Goal: Find specific page/section: Find specific page/section

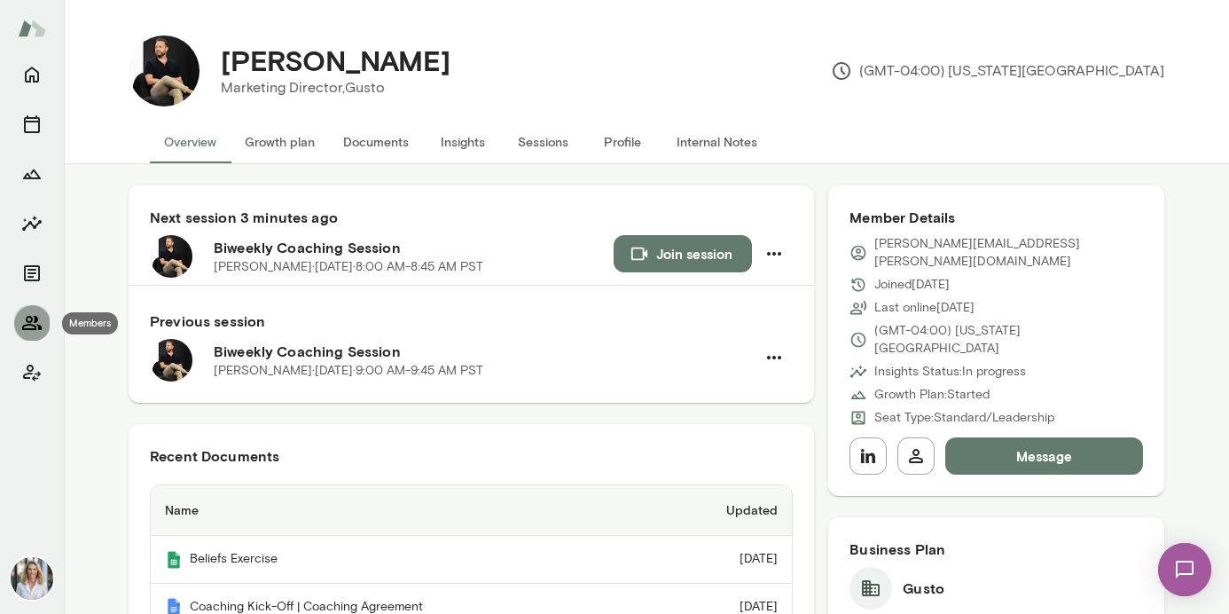
click at [30, 319] on icon "Members" at bounding box center [31, 322] width 21 height 21
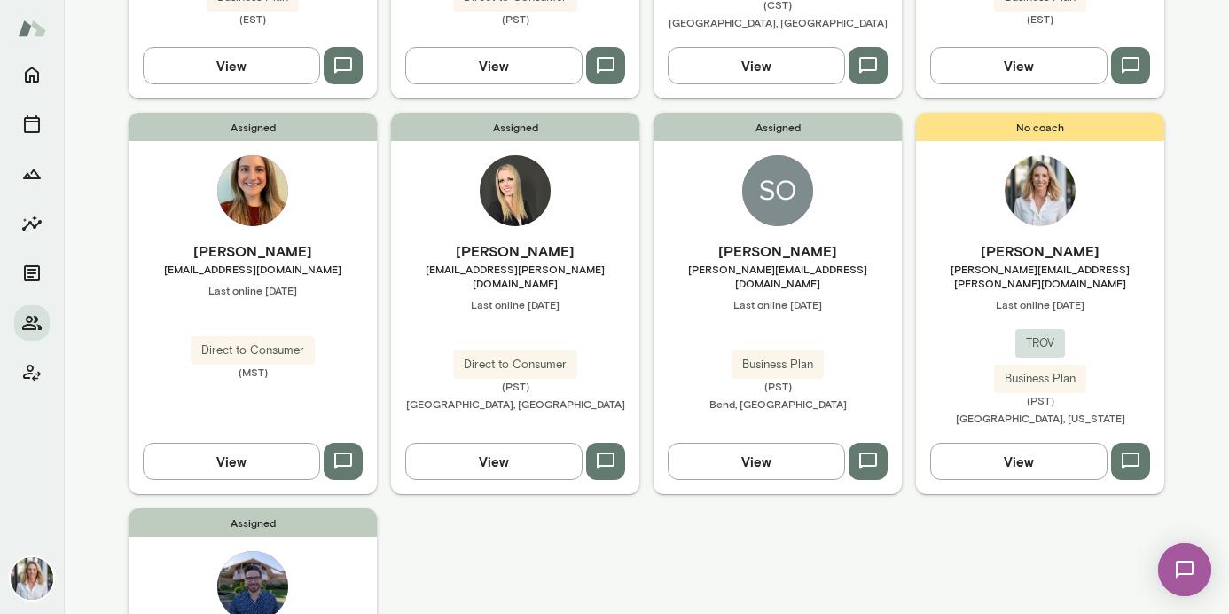
scroll to position [818, 0]
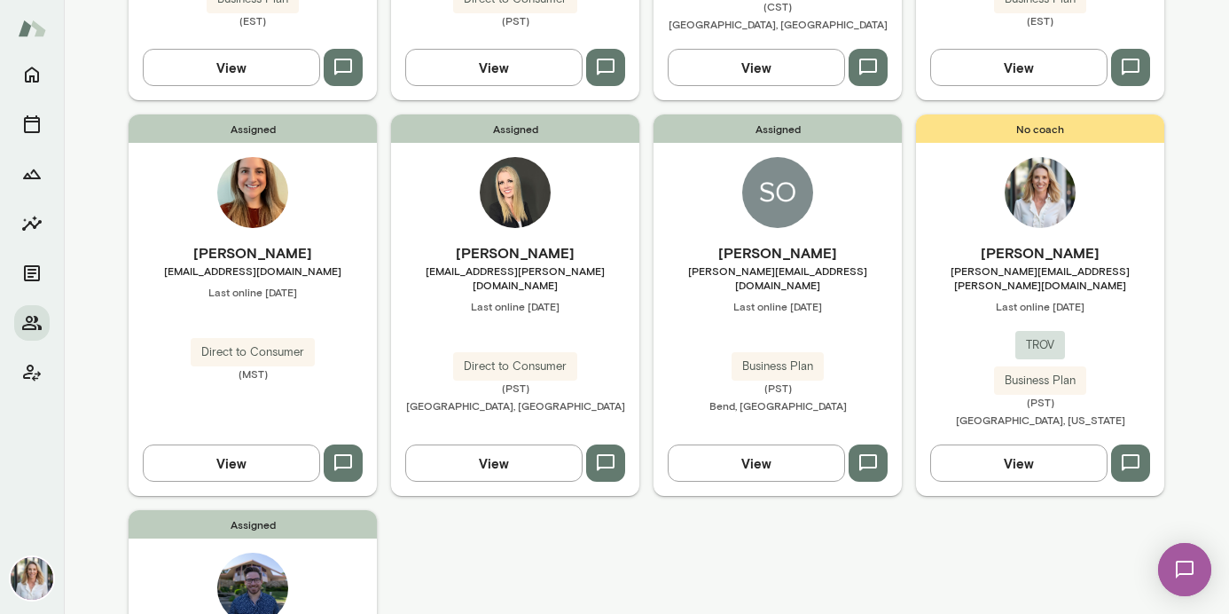
click at [772, 245] on h6 "[PERSON_NAME]" at bounding box center [778, 252] width 248 height 21
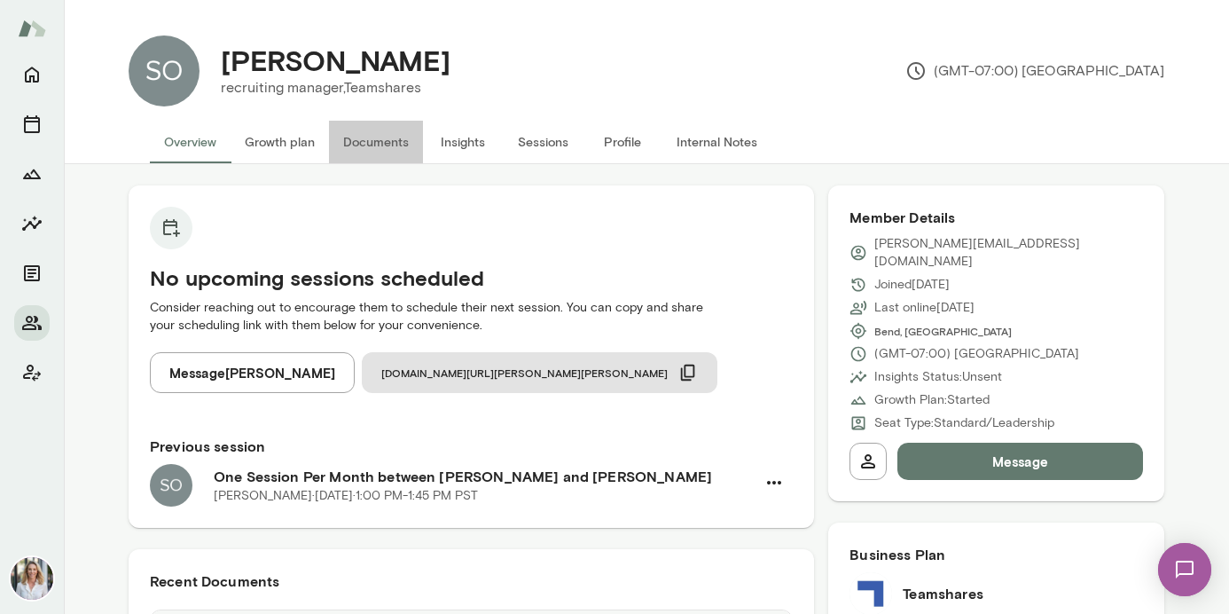
click at [378, 145] on button "Documents" at bounding box center [376, 142] width 94 height 43
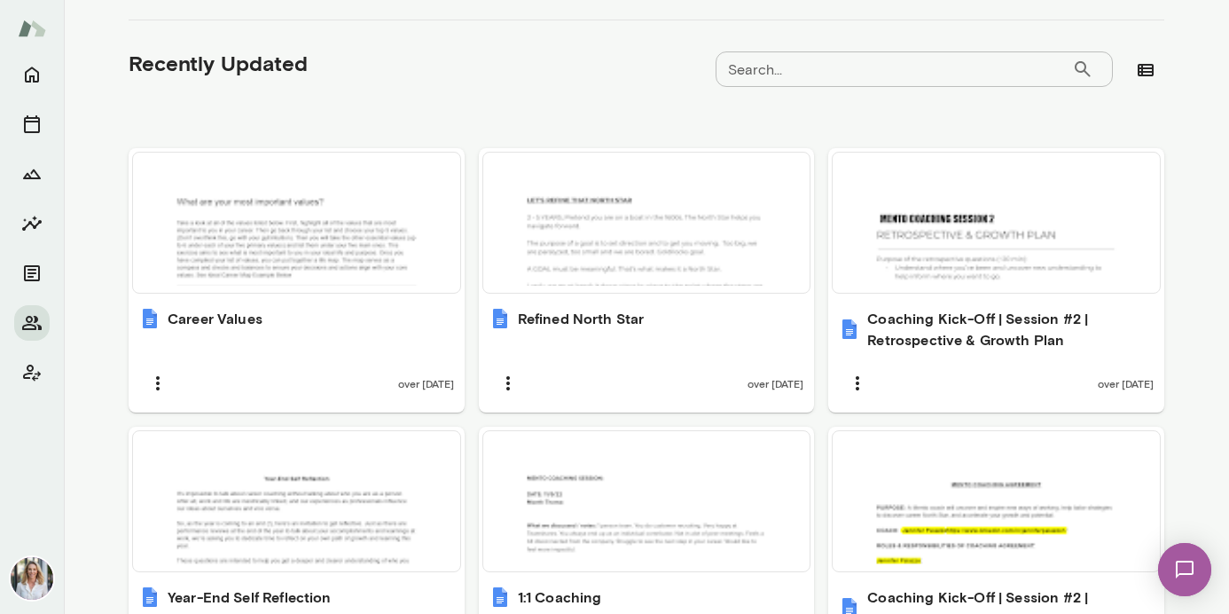
scroll to position [699, 0]
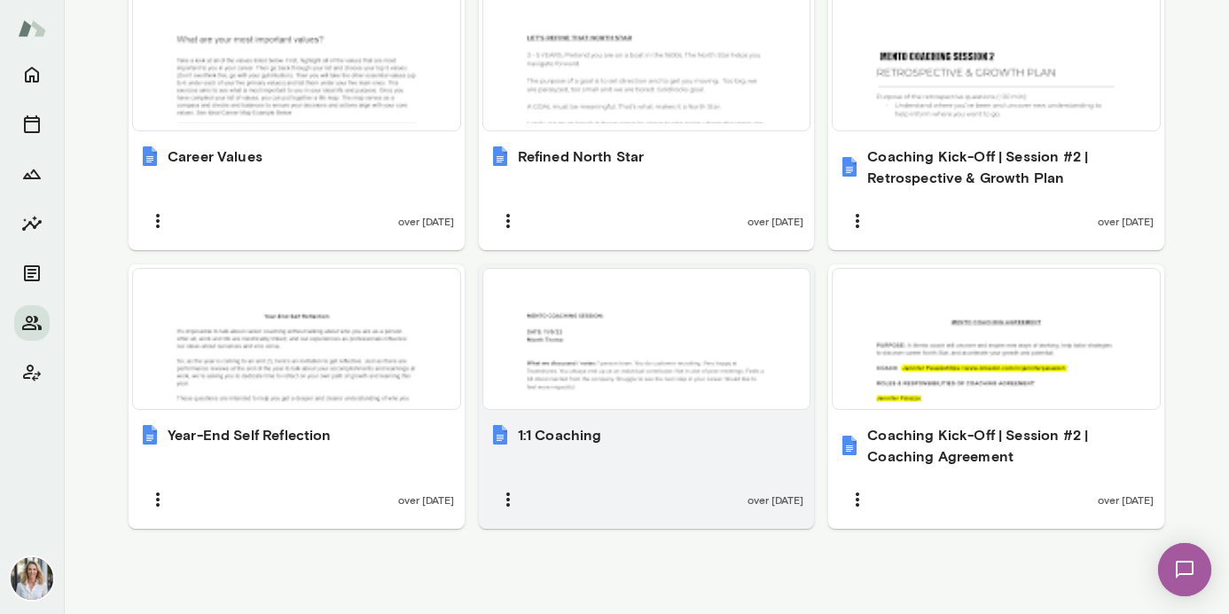
click at [783, 327] on div at bounding box center [646, 339] width 313 height 126
